Goal: Task Accomplishment & Management: Use online tool/utility

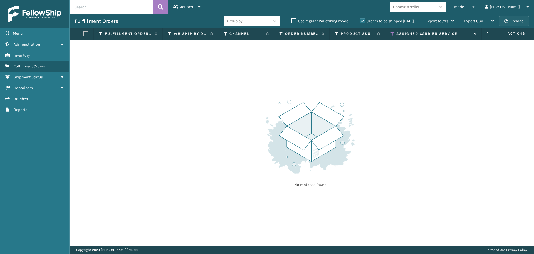
click at [513, 21] on button "Reload" at bounding box center [514, 21] width 30 height 10
click at [392, 33] on icon at bounding box center [393, 33] width 4 height 5
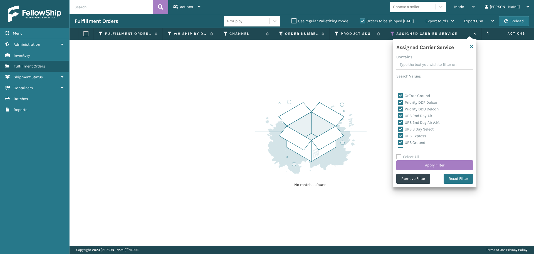
click at [399, 155] on label "Select All" at bounding box center [408, 156] width 23 height 5
click at [399, 154] on input "Select All" at bounding box center [439, 153] width 84 height 1
checkbox input "true"
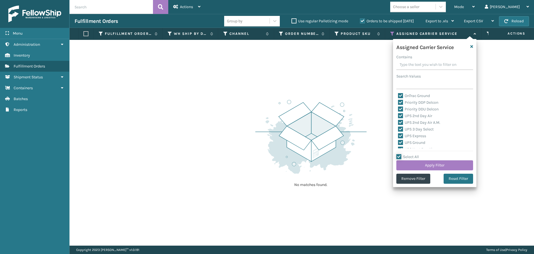
checkbox input "true"
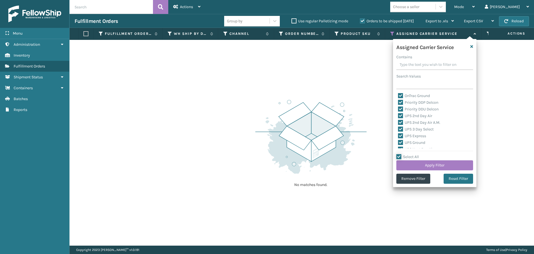
checkbox input "true"
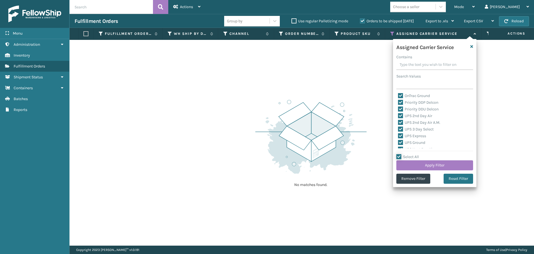
checkbox input "true"
click at [399, 155] on label "Select All" at bounding box center [408, 156] width 23 height 5
click at [399, 154] on input "Select All" at bounding box center [439, 153] width 84 height 1
checkbox input "false"
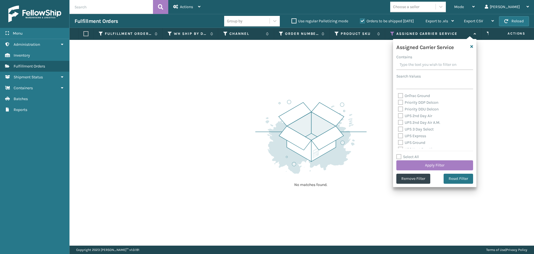
checkbox input "false"
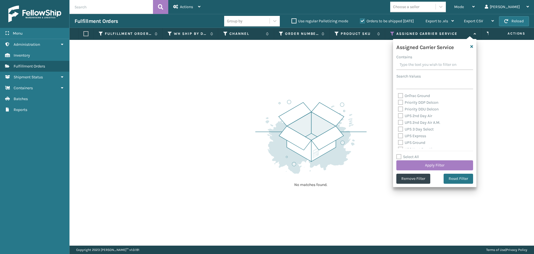
checkbox input "false"
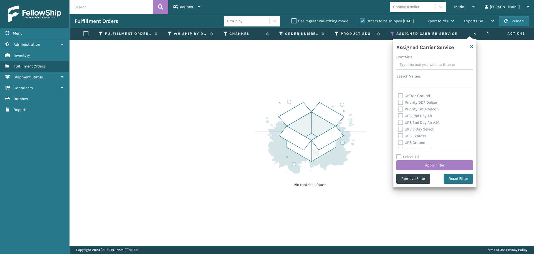
checkbox input "false"
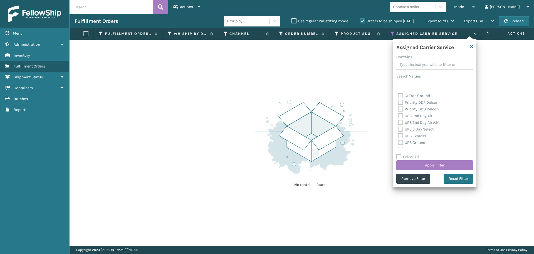
checkbox input "false"
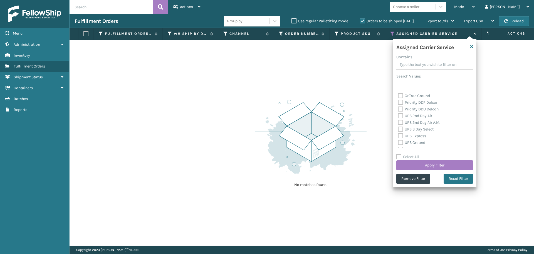
checkbox input "false"
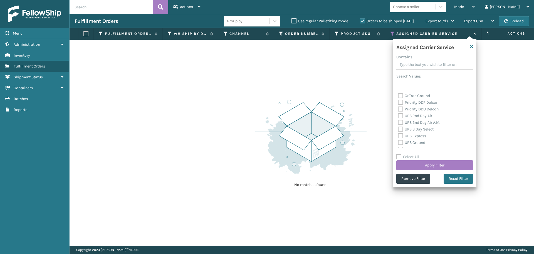
checkbox input "false"
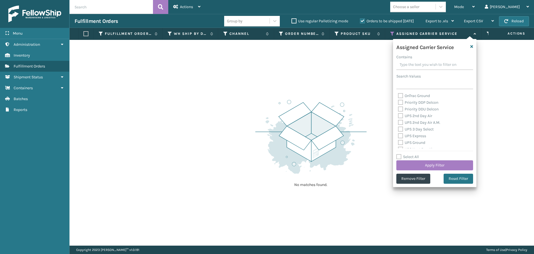
checkbox input "false"
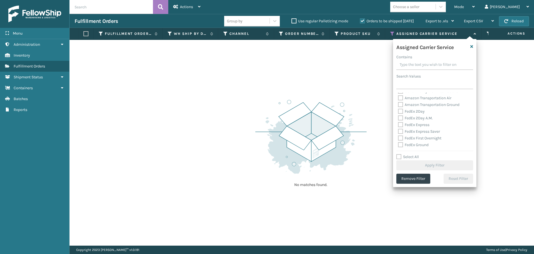
scroll to position [139, 0]
click at [401, 111] on label "FedEx 2Day" at bounding box center [411, 110] width 27 height 5
click at [399, 111] on input "FedEx 2Day" at bounding box center [398, 109] width 0 height 4
checkbox input "true"
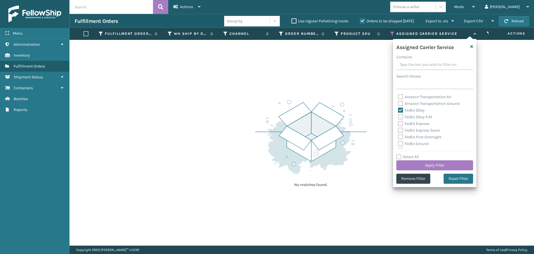
click at [402, 119] on label "FedEx 2Day A.M." at bounding box center [415, 116] width 35 height 5
click at [399, 117] on input "FedEx 2Day A.M." at bounding box center [398, 116] width 0 height 4
checkbox input "true"
click at [401, 122] on label "FedEx Express" at bounding box center [413, 123] width 31 height 5
click at [399, 122] on input "FedEx Express" at bounding box center [398, 122] width 0 height 4
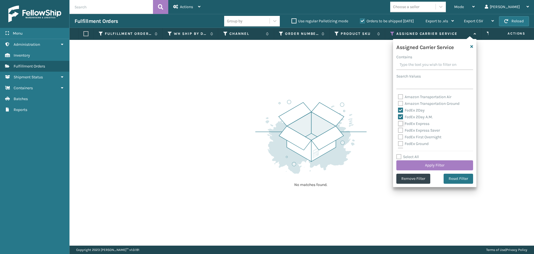
checkbox input "true"
click at [401, 128] on label "FedEx Express Saver" at bounding box center [419, 130] width 42 height 5
click at [399, 128] on input "FedEx Express Saver" at bounding box center [398, 129] width 0 height 4
checkbox input "true"
click at [401, 135] on label "FedEx First Overnight" at bounding box center [419, 136] width 43 height 5
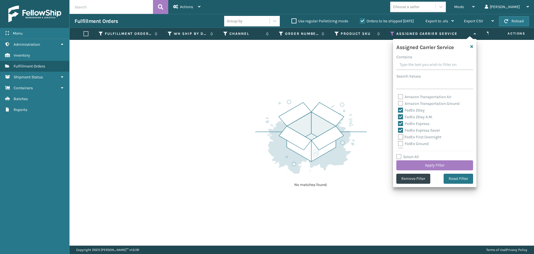
click at [399, 135] on input "FedEx First Overnight" at bounding box center [398, 136] width 0 height 4
click at [401, 139] on label "FedEx First Overnight" at bounding box center [419, 136] width 43 height 5
click at [399, 137] on input "FedEx First Overnight" at bounding box center [398, 136] width 0 height 4
click at [401, 137] on label "FedEx First Overnight" at bounding box center [419, 136] width 43 height 5
click at [399, 137] on input "FedEx First Overnight" at bounding box center [398, 136] width 0 height 4
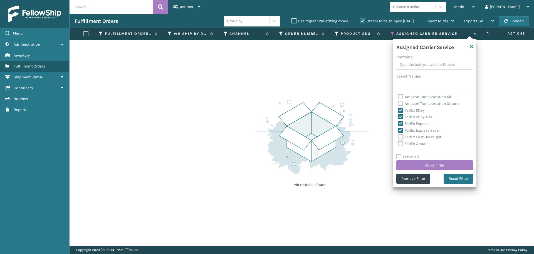
checkbox input "true"
click at [402, 142] on label "FedEx Ground" at bounding box center [413, 143] width 31 height 5
click at [399, 142] on input "FedEx Ground" at bounding box center [398, 142] width 0 height 4
checkbox input "true"
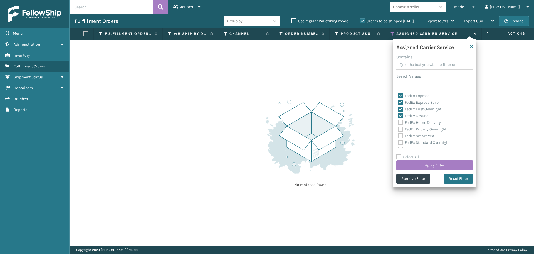
click at [399, 124] on label "FedEx Home Delivery" at bounding box center [419, 122] width 43 height 5
click at [399, 123] on input "FedEx Home Delivery" at bounding box center [398, 121] width 0 height 4
checkbox input "true"
click at [399, 127] on label "FedEx Priority Overnight" at bounding box center [422, 129] width 48 height 5
click at [399, 127] on input "FedEx Priority Overnight" at bounding box center [398, 128] width 0 height 4
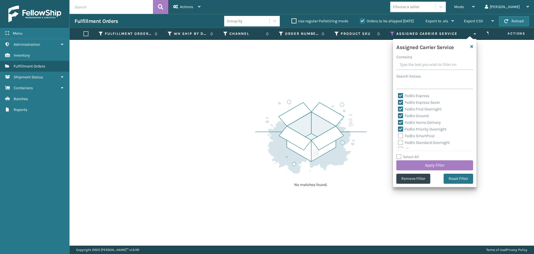
checkbox input "true"
click at [399, 137] on label "FedEx SmartPost" at bounding box center [416, 135] width 36 height 5
click at [399, 136] on input "FedEx SmartPost" at bounding box center [398, 135] width 0 height 4
checkbox input "true"
click at [400, 141] on label "FedEx Standard Overnight" at bounding box center [424, 142] width 52 height 5
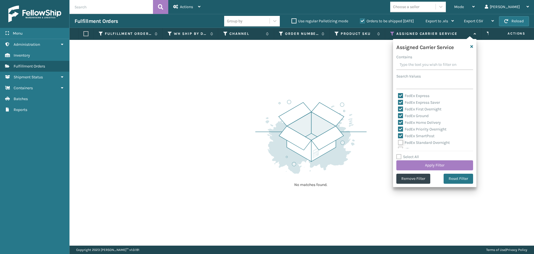
click at [399, 141] on input "FedEx Standard Overnight" at bounding box center [398, 141] width 0 height 4
checkbox input "true"
click at [416, 161] on button "Apply Filter" at bounding box center [435, 165] width 77 height 10
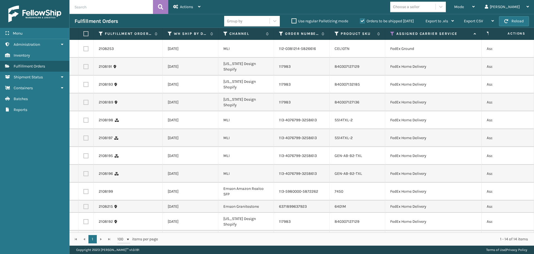
click at [87, 35] on label at bounding box center [85, 33] width 3 height 5
click at [84, 35] on input "checkbox" at bounding box center [84, 34] width 0 height 4
checkbox input "true"
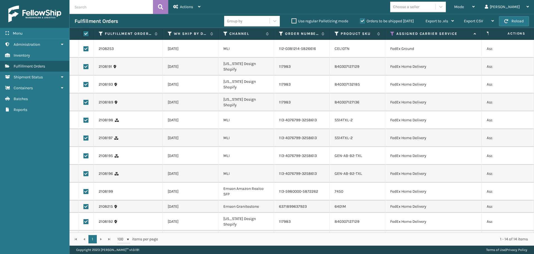
checkbox input "true"
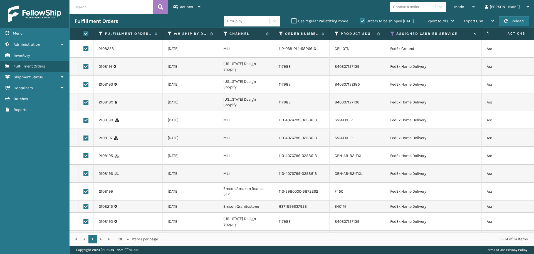
checkbox input "true"
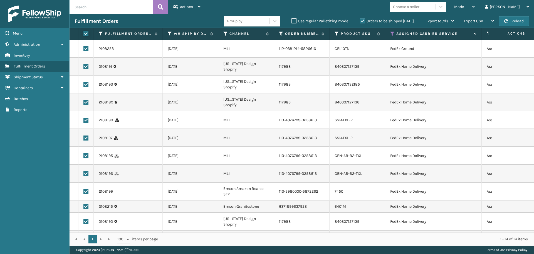
checkbox input "true"
click at [184, 6] on span "Actions" at bounding box center [186, 6] width 13 height 5
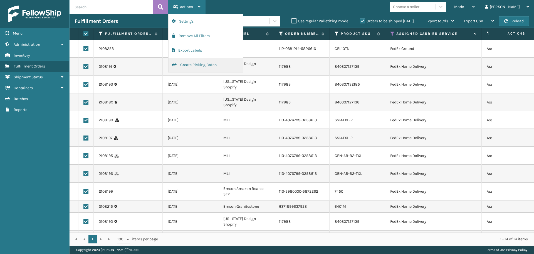
click at [207, 65] on button "Create Picking Batch" at bounding box center [206, 65] width 75 height 14
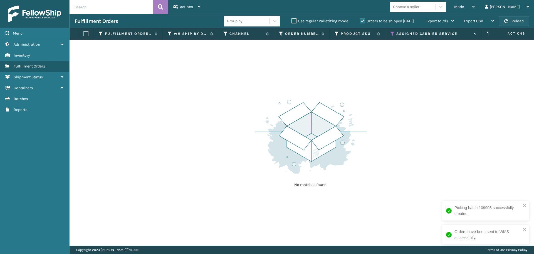
click at [519, 20] on button "Reload" at bounding box center [514, 21] width 30 height 10
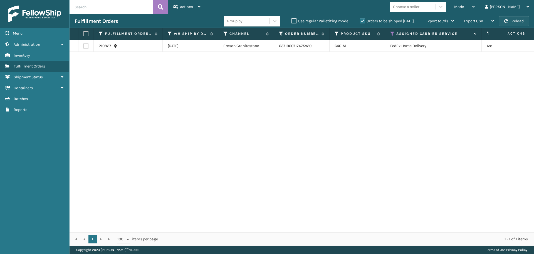
click at [515, 21] on button "Reload" at bounding box center [514, 21] width 30 height 10
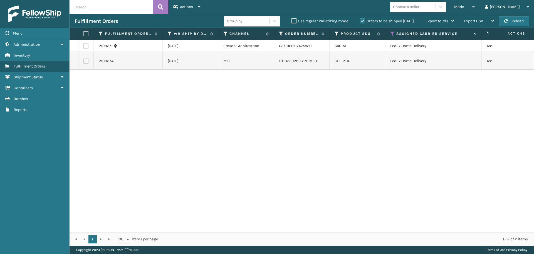
click at [515, 21] on button "Reload" at bounding box center [514, 21] width 30 height 10
click at [87, 32] on label at bounding box center [85, 33] width 3 height 5
click at [84, 32] on input "checkbox" at bounding box center [84, 34] width 0 height 4
checkbox input "true"
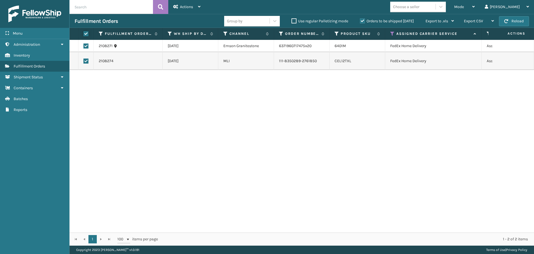
checkbox input "true"
click at [192, 7] on span "Actions" at bounding box center [186, 6] width 13 height 5
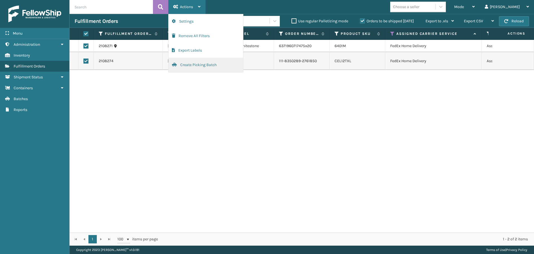
click at [200, 66] on button "Create Picking Batch" at bounding box center [206, 65] width 75 height 14
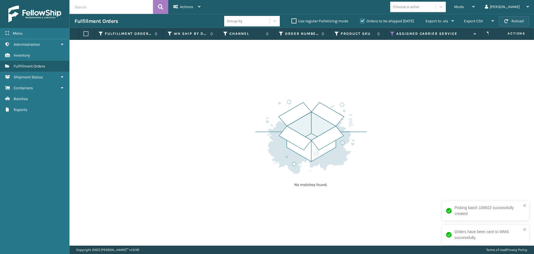
click at [517, 22] on button "Reload" at bounding box center [514, 21] width 30 height 10
click at [517, 19] on button "Reload" at bounding box center [514, 21] width 30 height 10
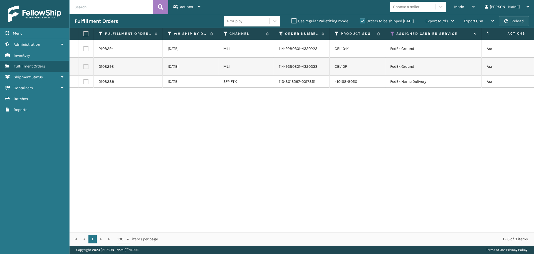
click at [508, 19] on span "button" at bounding box center [507, 21] width 4 height 4
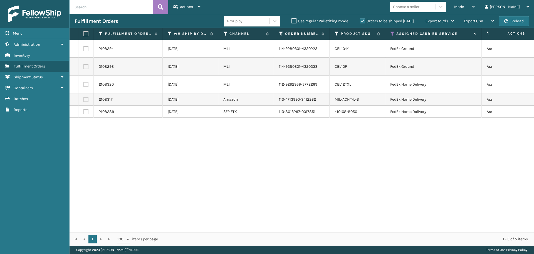
click at [508, 19] on span "button" at bounding box center [507, 21] width 4 height 4
click at [525, 21] on button "Reload" at bounding box center [514, 21] width 30 height 10
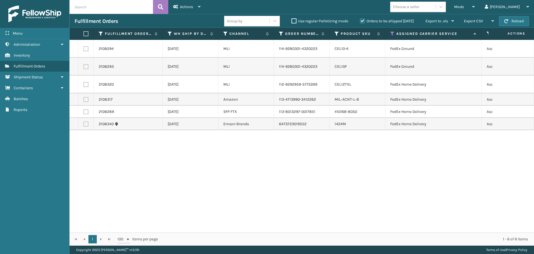
click at [525, 21] on button "Reload" at bounding box center [514, 21] width 30 height 10
click at [87, 34] on label at bounding box center [85, 33] width 3 height 5
click at [84, 34] on input "checkbox" at bounding box center [84, 34] width 0 height 4
checkbox input "true"
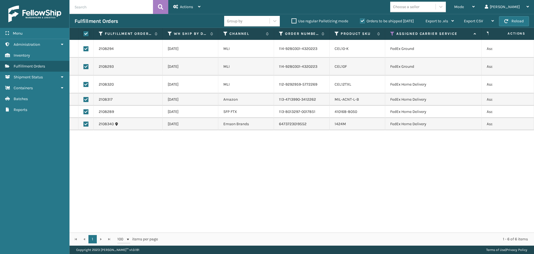
checkbox input "true"
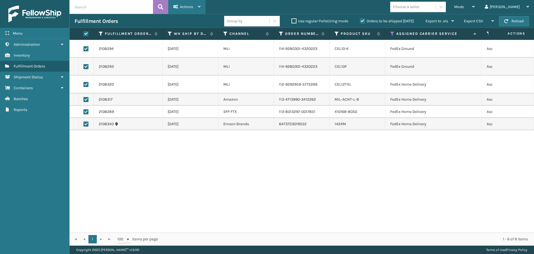
click at [192, 7] on span "Actions" at bounding box center [186, 6] width 13 height 5
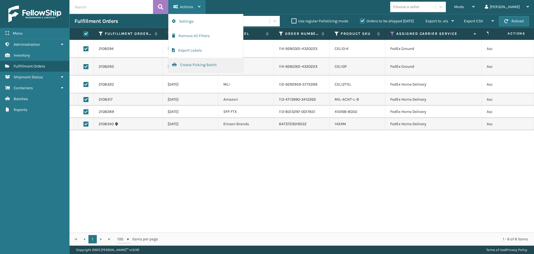
click at [194, 66] on button "Create Picking Batch" at bounding box center [206, 65] width 75 height 14
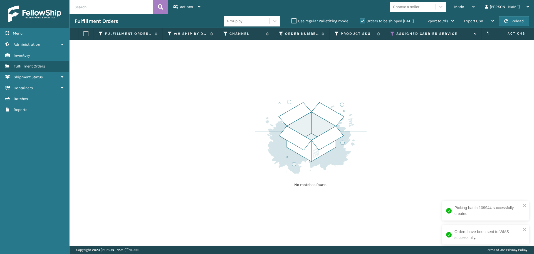
click at [393, 33] on icon at bounding box center [393, 33] width 4 height 5
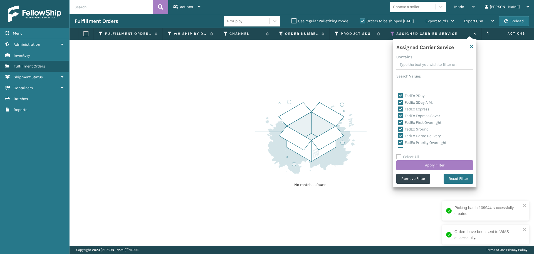
click at [400, 157] on label "Select All" at bounding box center [408, 156] width 23 height 5
click at [400, 154] on input "Select All" at bounding box center [439, 153] width 84 height 1
checkbox input "true"
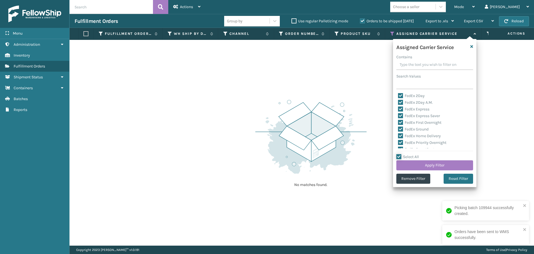
checkbox input "true"
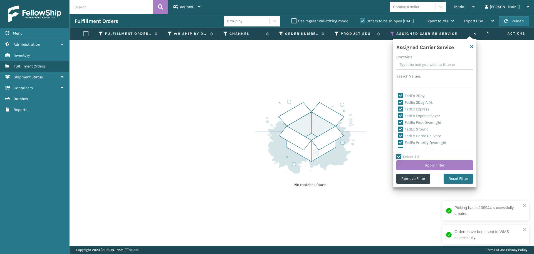
checkbox input "true"
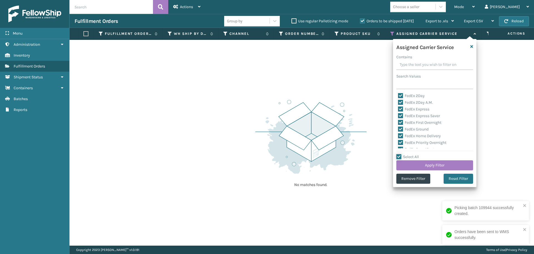
checkbox input "true"
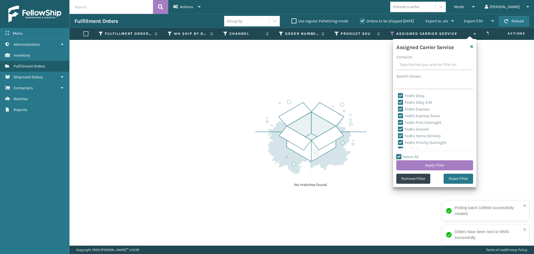
checkbox input "true"
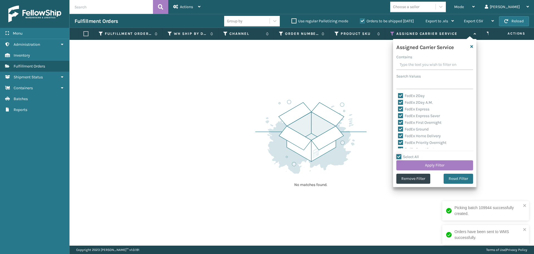
checkbox input "true"
click at [400, 157] on label "Select All" at bounding box center [408, 156] width 23 height 5
click at [400, 154] on input "Select All" at bounding box center [439, 153] width 84 height 1
checkbox input "false"
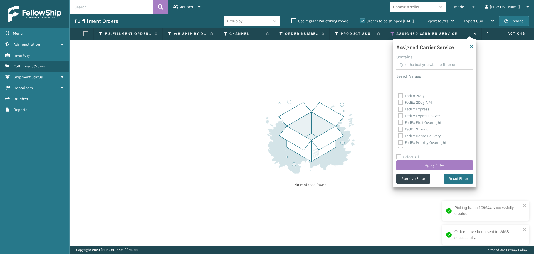
checkbox input "false"
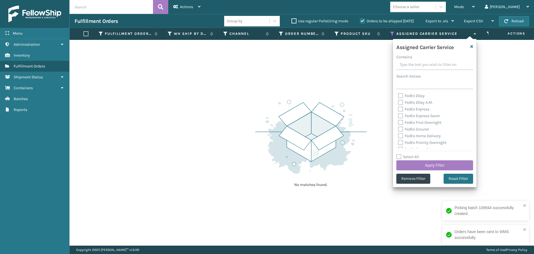
checkbox input "false"
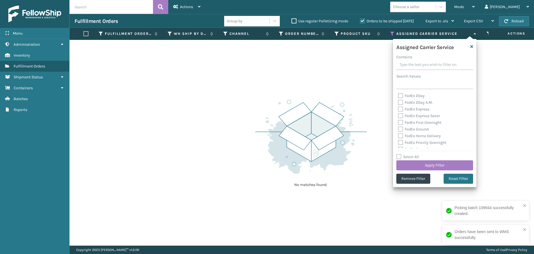
checkbox input "false"
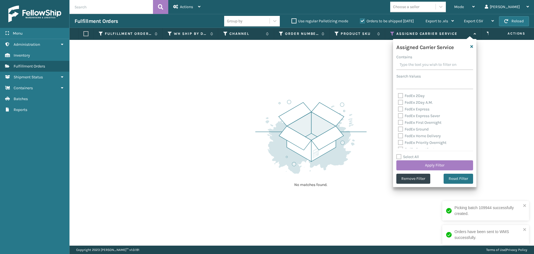
checkbox input "false"
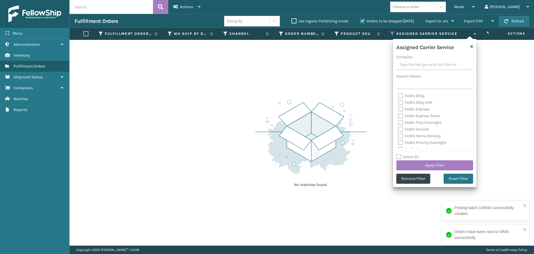
checkbox input "false"
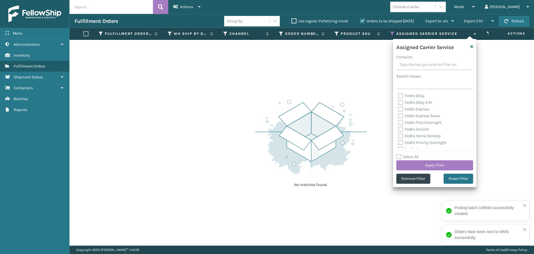
checkbox input "false"
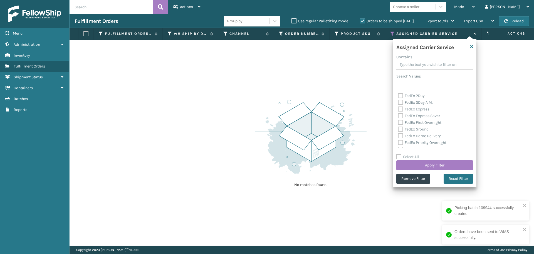
checkbox input "false"
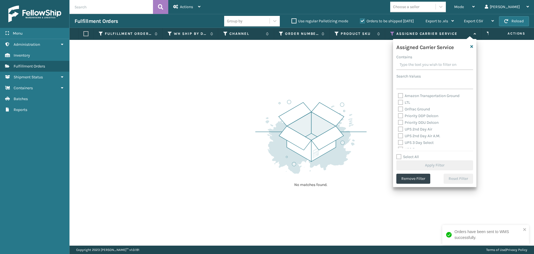
scroll to position [84, 0]
click at [400, 100] on label "OnTrac Ground" at bounding box center [414, 99] width 32 height 5
click at [399, 99] on input "OnTrac Ground" at bounding box center [398, 98] width 0 height 4
checkbox input "true"
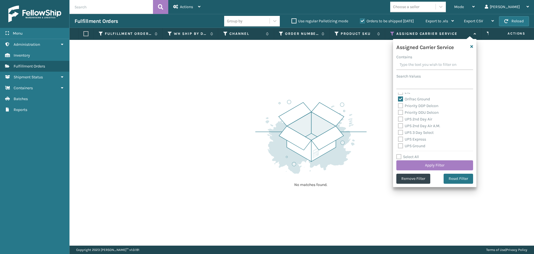
click at [400, 105] on label "Priority DDP Delcon" at bounding box center [418, 105] width 40 height 5
click at [399, 105] on input "Priority DDP Delcon" at bounding box center [398, 104] width 0 height 4
checkbox input "true"
click at [400, 113] on label "Priority DDU Delcon" at bounding box center [418, 112] width 41 height 5
click at [399, 113] on input "Priority DDU Delcon" at bounding box center [398, 111] width 0 height 4
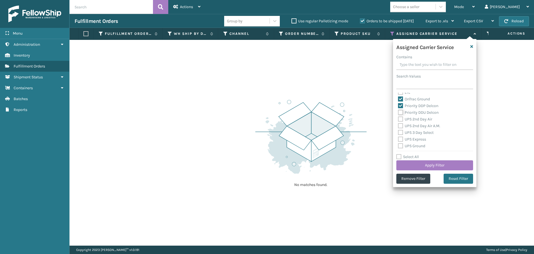
checkbox input "true"
click at [400, 118] on label "UPS 2nd Day Air" at bounding box center [415, 119] width 34 height 5
click at [399, 118] on input "UPS 2nd Day Air" at bounding box center [398, 118] width 0 height 4
checkbox input "true"
click at [401, 124] on label "UPS 2nd Day Air A.M." at bounding box center [419, 125] width 42 height 5
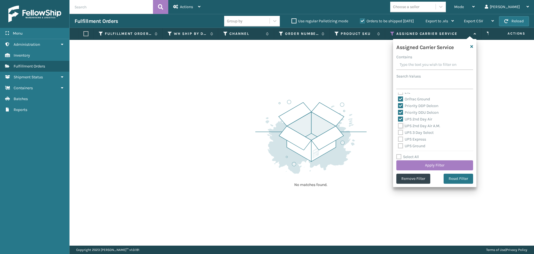
click at [399, 124] on input "UPS 2nd Day Air A.M." at bounding box center [398, 124] width 0 height 4
checkbox input "true"
click at [401, 130] on label "UPS 3 Day Select" at bounding box center [416, 132] width 36 height 5
click at [399, 130] on input "UPS 3 Day Select" at bounding box center [398, 131] width 0 height 4
checkbox input "true"
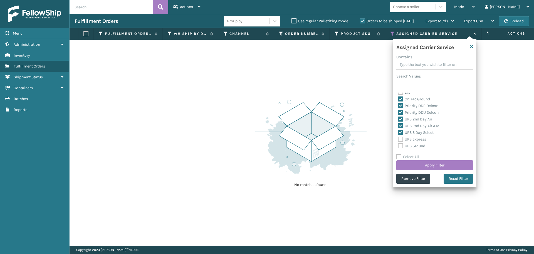
click at [400, 136] on div "UPS Express" at bounding box center [434, 139] width 73 height 7
click at [399, 139] on label "UPS Express" at bounding box center [412, 139] width 28 height 5
click at [399, 139] on input "UPS Express" at bounding box center [398, 138] width 0 height 4
checkbox input "true"
click at [400, 144] on label "UPS Ground" at bounding box center [411, 145] width 27 height 5
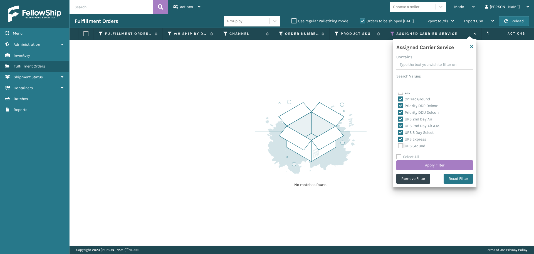
click at [399, 144] on input "UPS Ground" at bounding box center [398, 145] width 0 height 4
checkbox input "true"
click at [402, 126] on label "UPS Next Day Air" at bounding box center [416, 124] width 36 height 5
click at [399, 125] on input "UPS Next Day Air" at bounding box center [398, 123] width 0 height 4
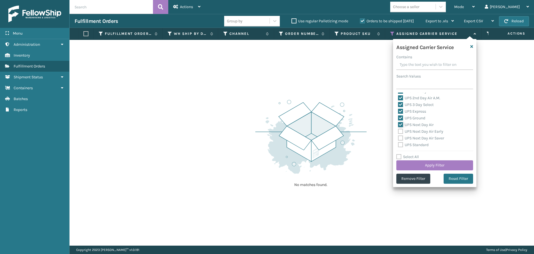
checkbox input "true"
click at [402, 131] on label "UPS Next Day Air Early" at bounding box center [420, 131] width 45 height 5
click at [399, 131] on input "UPS Next Day Air Early" at bounding box center [398, 130] width 0 height 4
checkbox input "true"
click at [402, 137] on label "UPS Next Day Air Saver" at bounding box center [421, 138] width 46 height 5
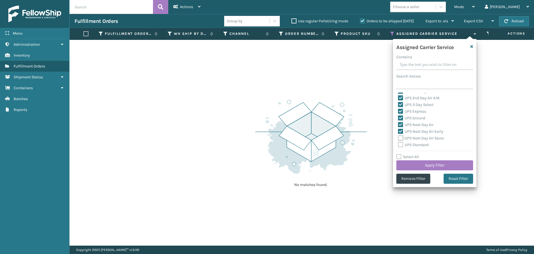
click at [399, 137] on input "UPS Next Day Air Saver" at bounding box center [398, 137] width 0 height 4
checkbox input "true"
click at [400, 145] on label "UPS Standard" at bounding box center [413, 144] width 31 height 5
click at [399, 145] on input "UPS Standard" at bounding box center [398, 143] width 0 height 4
checkbox input "true"
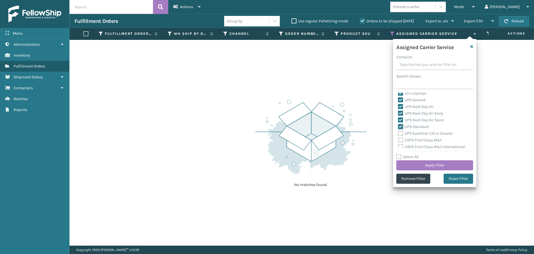
scroll to position [139, 0]
click at [401, 122] on label "UPS SurePost 1LB or Greater" at bounding box center [425, 123] width 55 height 5
click at [399, 122] on input "UPS SurePost 1LB or Greater" at bounding box center [398, 122] width 0 height 4
checkbox input "true"
click at [401, 131] on label "USPS First Class Mail" at bounding box center [420, 130] width 44 height 5
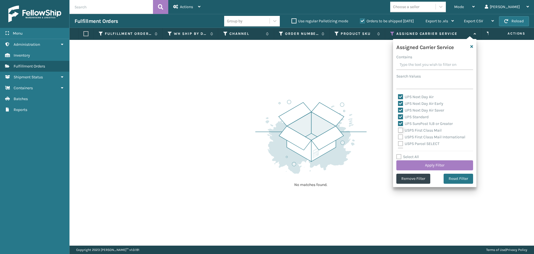
click at [399, 131] on input "USPS First Class Mail" at bounding box center [398, 129] width 0 height 4
checkbox input "true"
click at [401, 139] on div "USPS First Class Mail International" at bounding box center [434, 137] width 73 height 7
click at [401, 136] on label "USPS First Class Mail International" at bounding box center [431, 136] width 67 height 5
click at [399, 136] on input "USPS First Class Mail International" at bounding box center [398, 136] width 0 height 4
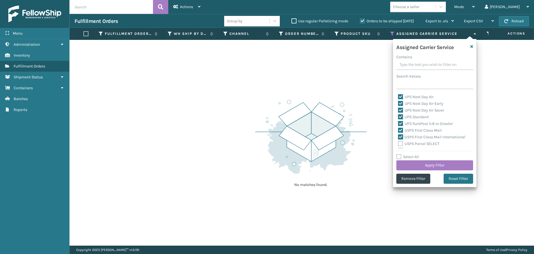
checkbox input "true"
click at [402, 143] on label "USPS Parcel SELECT" at bounding box center [418, 143] width 41 height 5
click at [399, 143] on input "USPS Parcel SELECT" at bounding box center [398, 142] width 0 height 4
checkbox input "true"
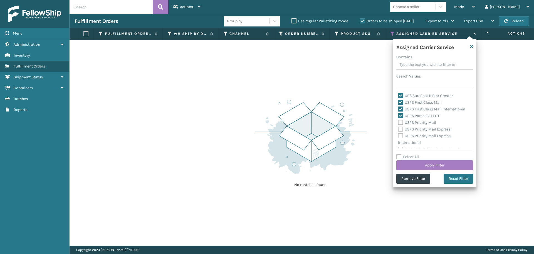
click at [400, 122] on label "USPS Priority Mail" at bounding box center [417, 122] width 38 height 5
click at [399, 122] on input "USPS Priority Mail" at bounding box center [398, 121] width 0 height 4
checkbox input "true"
click at [400, 129] on label "USPS Priority Mail Express" at bounding box center [424, 129] width 53 height 5
click at [399, 129] on input "USPS Priority Mail Express" at bounding box center [398, 128] width 0 height 4
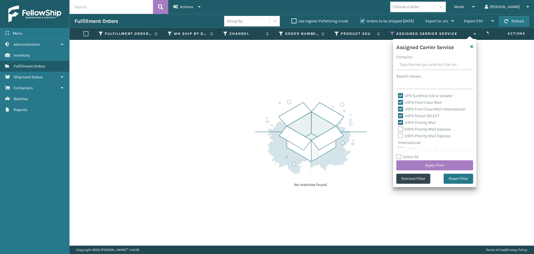
checkbox input "true"
click at [401, 136] on label "USPS Priority Mail Express International" at bounding box center [424, 138] width 53 height 11
click at [399, 136] on input "USPS Priority Mail Express International" at bounding box center [398, 135] width 0 height 4
checkbox input "true"
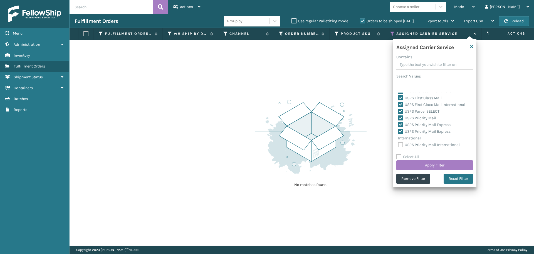
click at [402, 144] on label "USPS Priority Mail International" at bounding box center [429, 144] width 62 height 5
click at [399, 144] on input "USPS Priority Mail International" at bounding box center [398, 143] width 0 height 4
checkbox input "true"
click at [411, 162] on button "Apply Filter" at bounding box center [435, 165] width 77 height 10
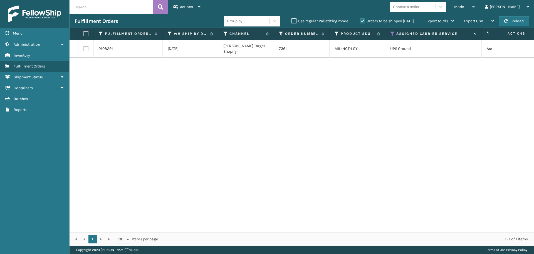
click at [86, 33] on label at bounding box center [85, 33] width 3 height 5
click at [84, 33] on input "checkbox" at bounding box center [84, 34] width 0 height 4
checkbox input "true"
click at [186, 9] on div "Actions" at bounding box center [186, 7] width 27 height 14
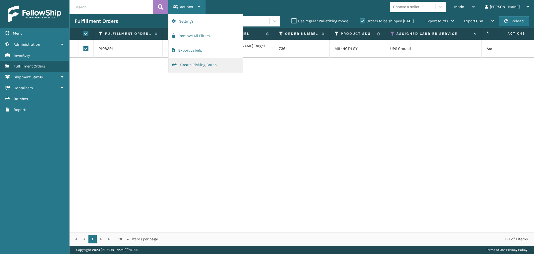
click at [193, 61] on button "Create Picking Batch" at bounding box center [206, 65] width 75 height 14
